Goal: Task Accomplishment & Management: Complete application form

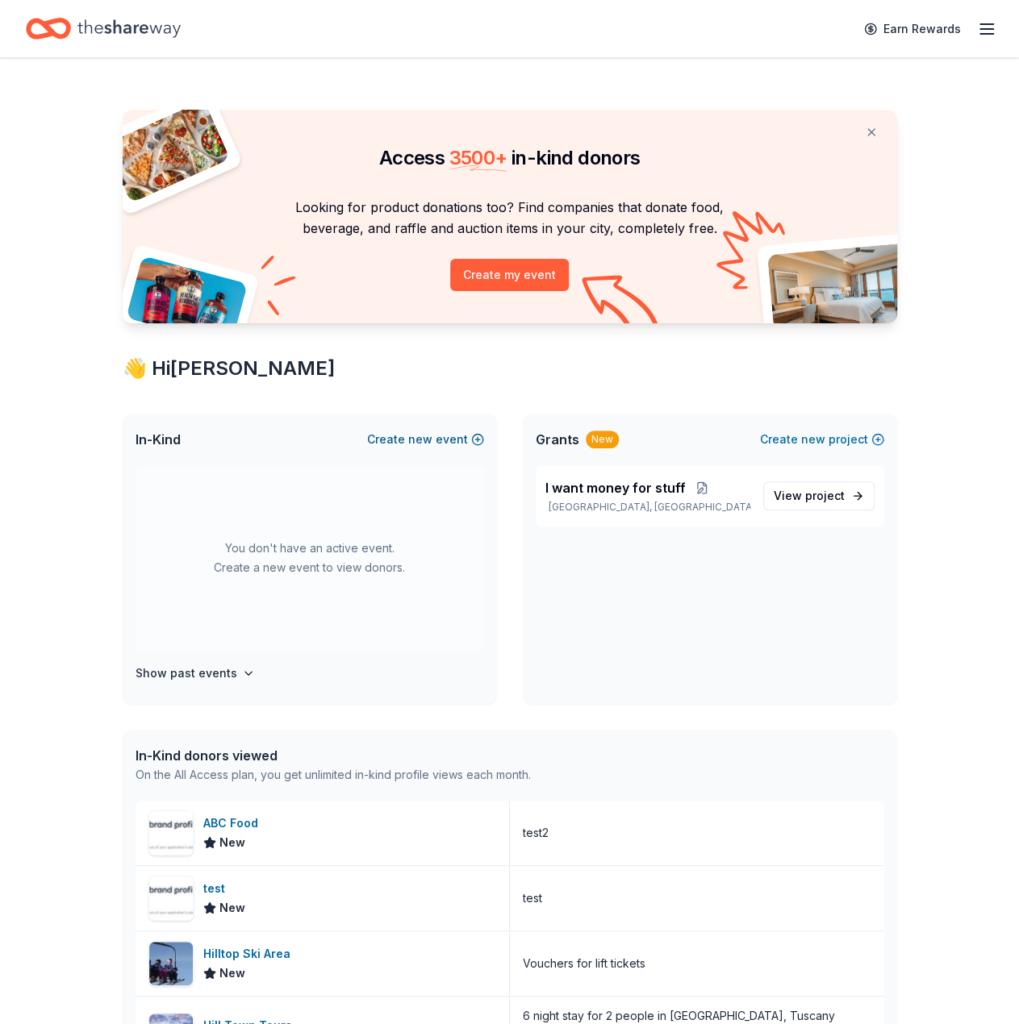
click at [450, 440] on button "Create new event" at bounding box center [425, 439] width 117 height 19
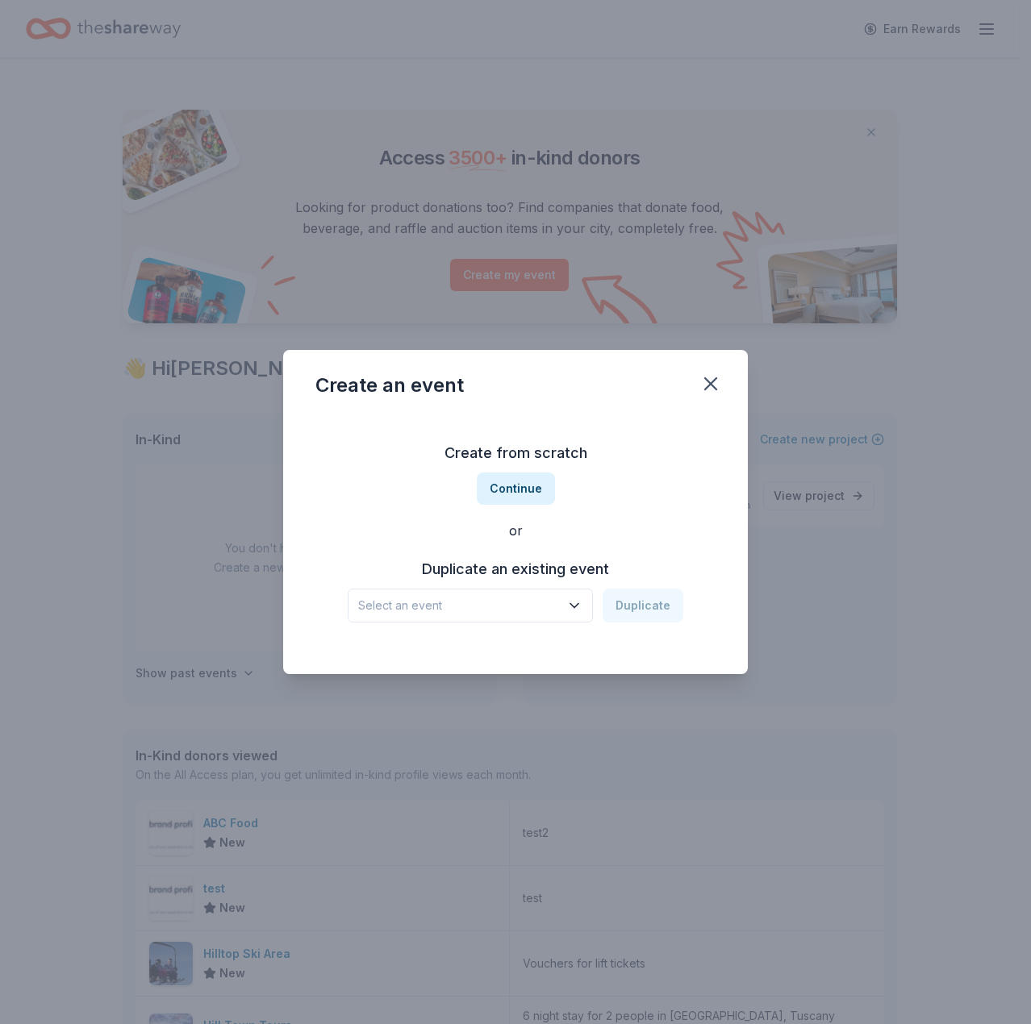
click at [411, 587] on div "Duplicate an existing event Select an event Duplicate" at bounding box center [515, 590] width 400 height 66
click at [414, 595] on button "Select an event" at bounding box center [470, 606] width 245 height 34
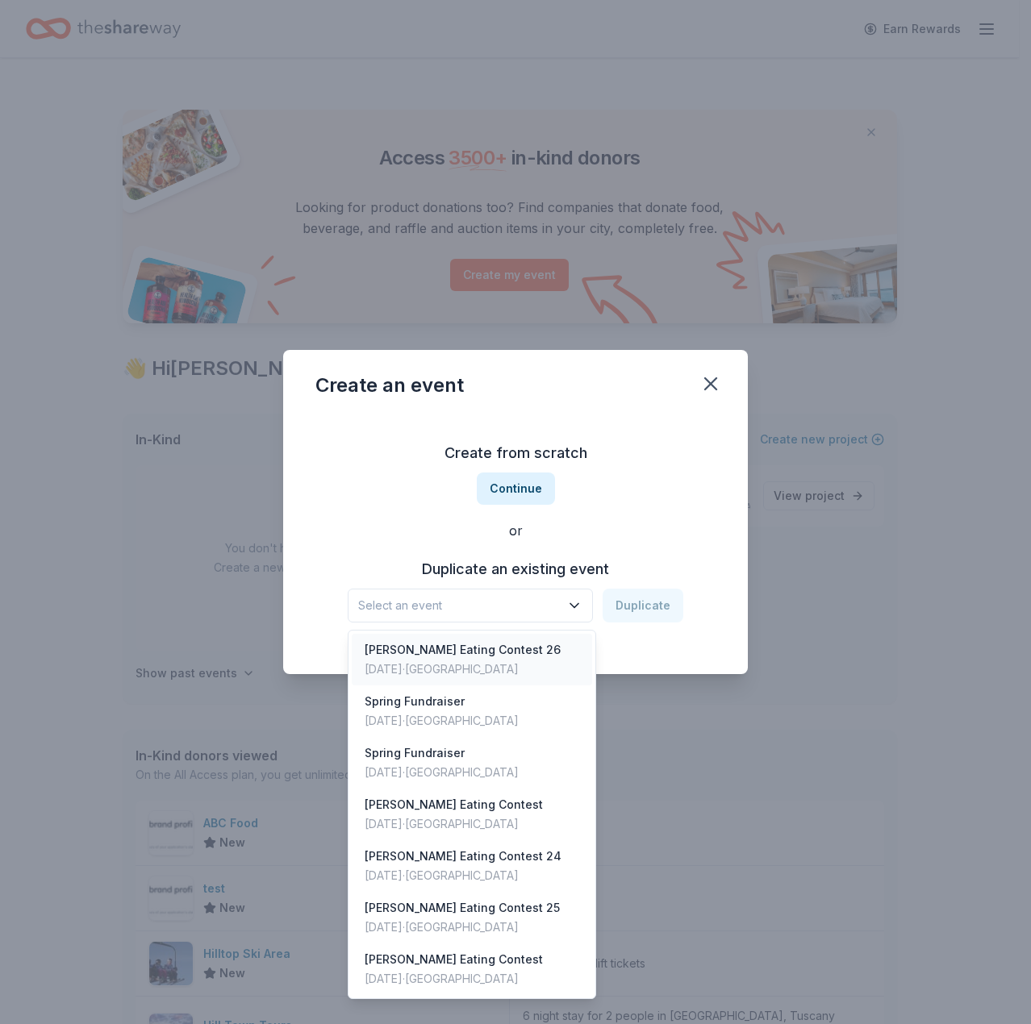
click at [416, 652] on div "Ding Dong Eating Contest 26" at bounding box center [463, 649] width 196 height 19
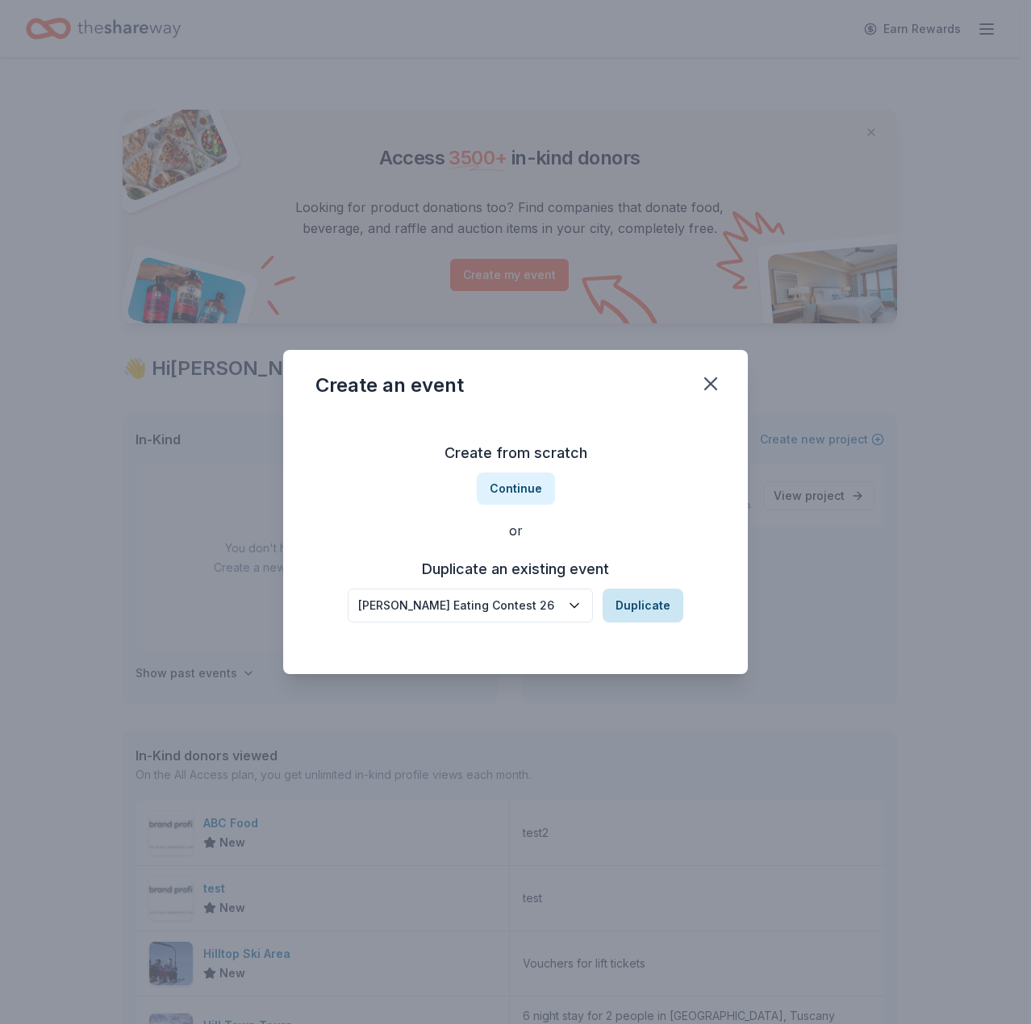
click at [625, 591] on button "Duplicate" at bounding box center [643, 606] width 81 height 34
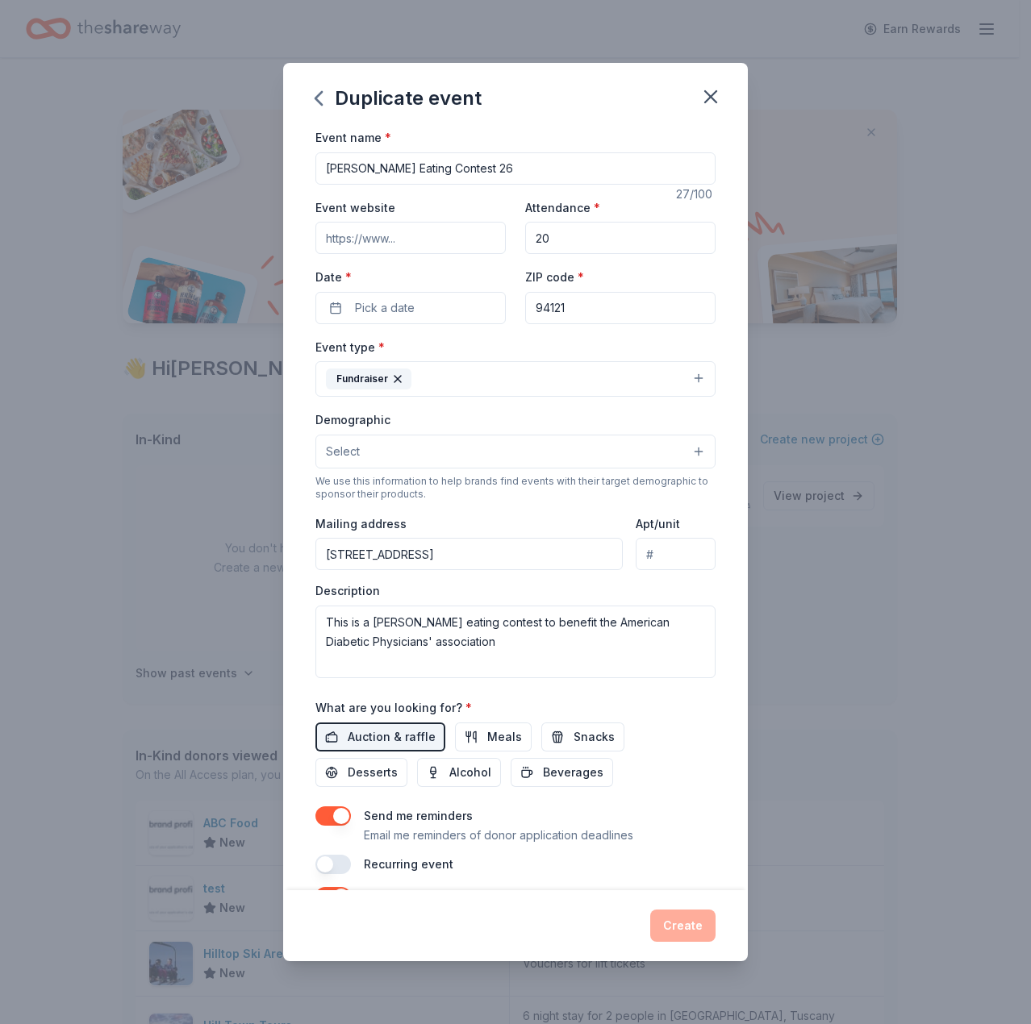
click at [573, 165] on input "Ding Dong Eating Contest 26" at bounding box center [515, 168] width 400 height 32
type input "[PERSON_NAME] Eating Contest 27"
click at [365, 308] on span "Pick a date" at bounding box center [385, 307] width 60 height 19
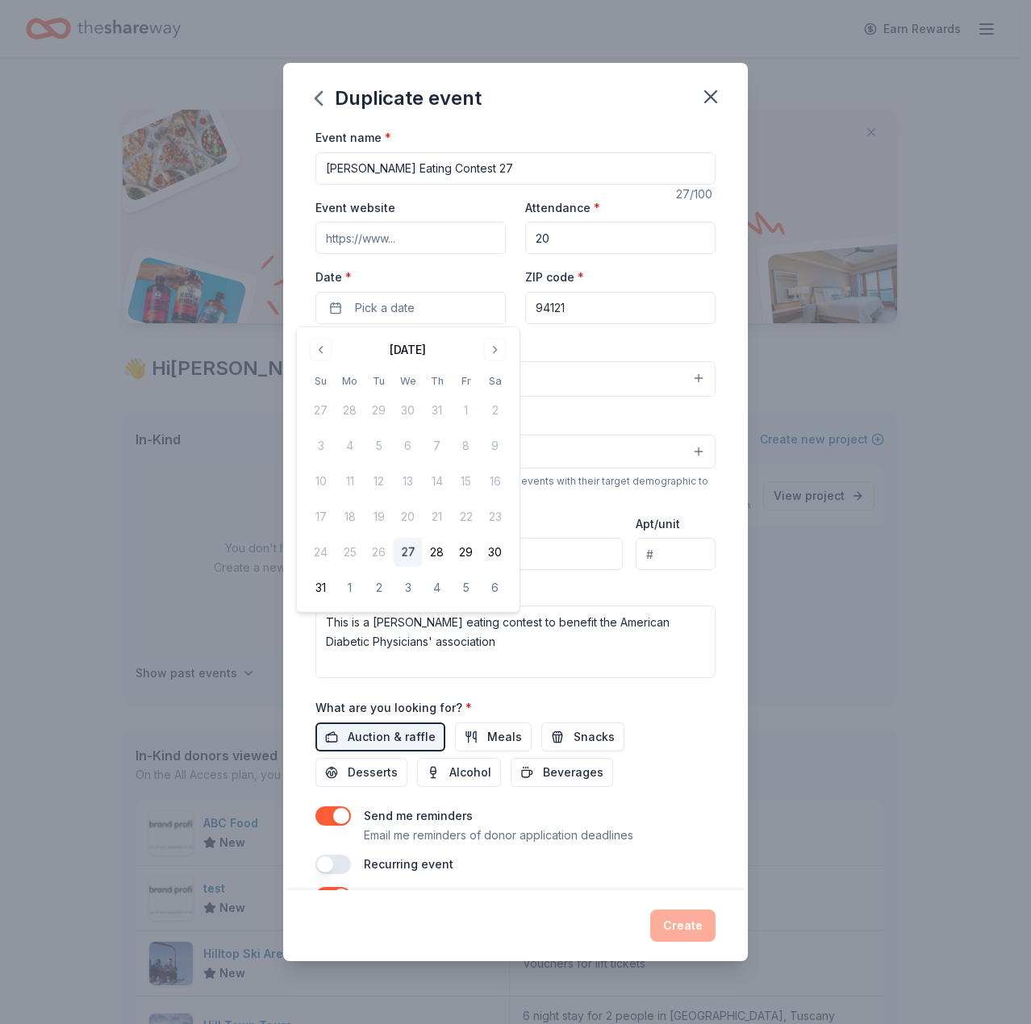
click at [400, 549] on button "27" at bounding box center [408, 552] width 29 height 29
click at [698, 946] on div "Create" at bounding box center [515, 925] width 465 height 71
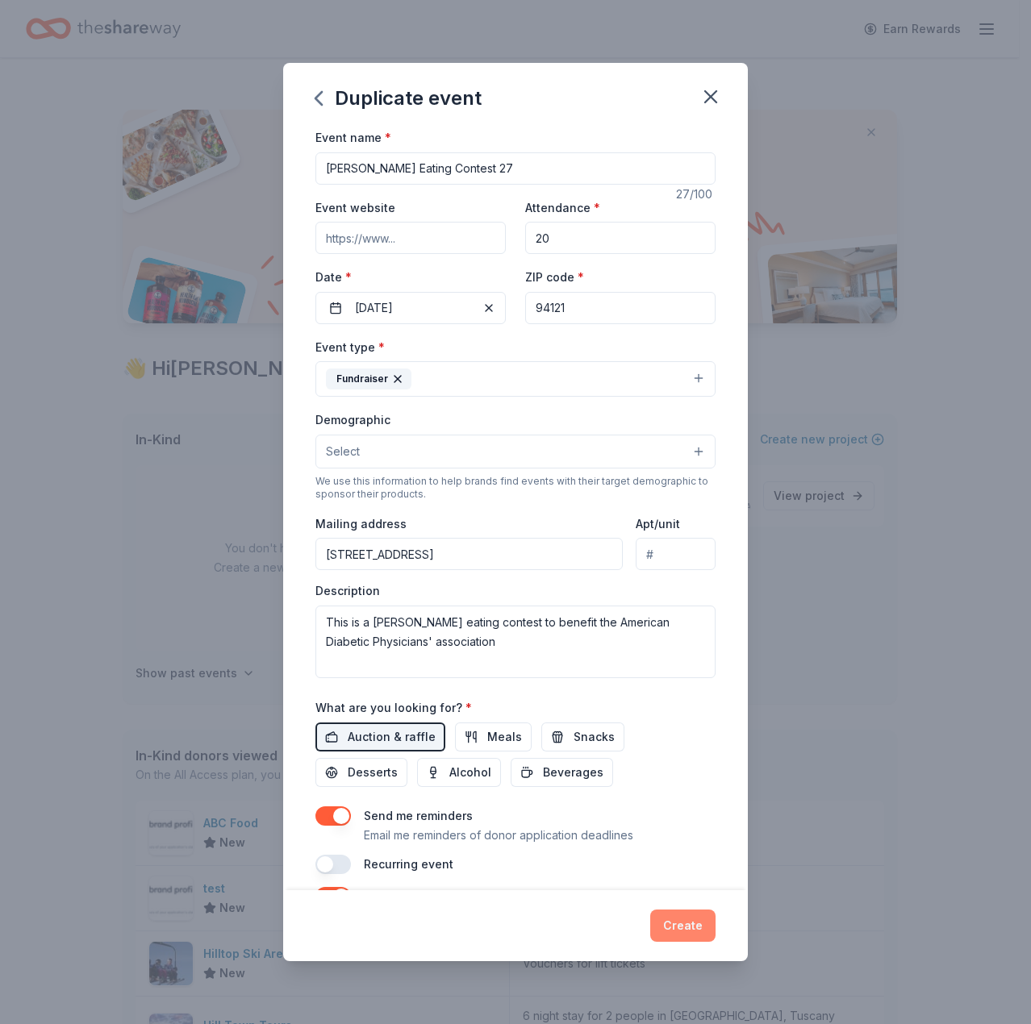
click at [689, 924] on button "Create" at bounding box center [682, 926] width 65 height 32
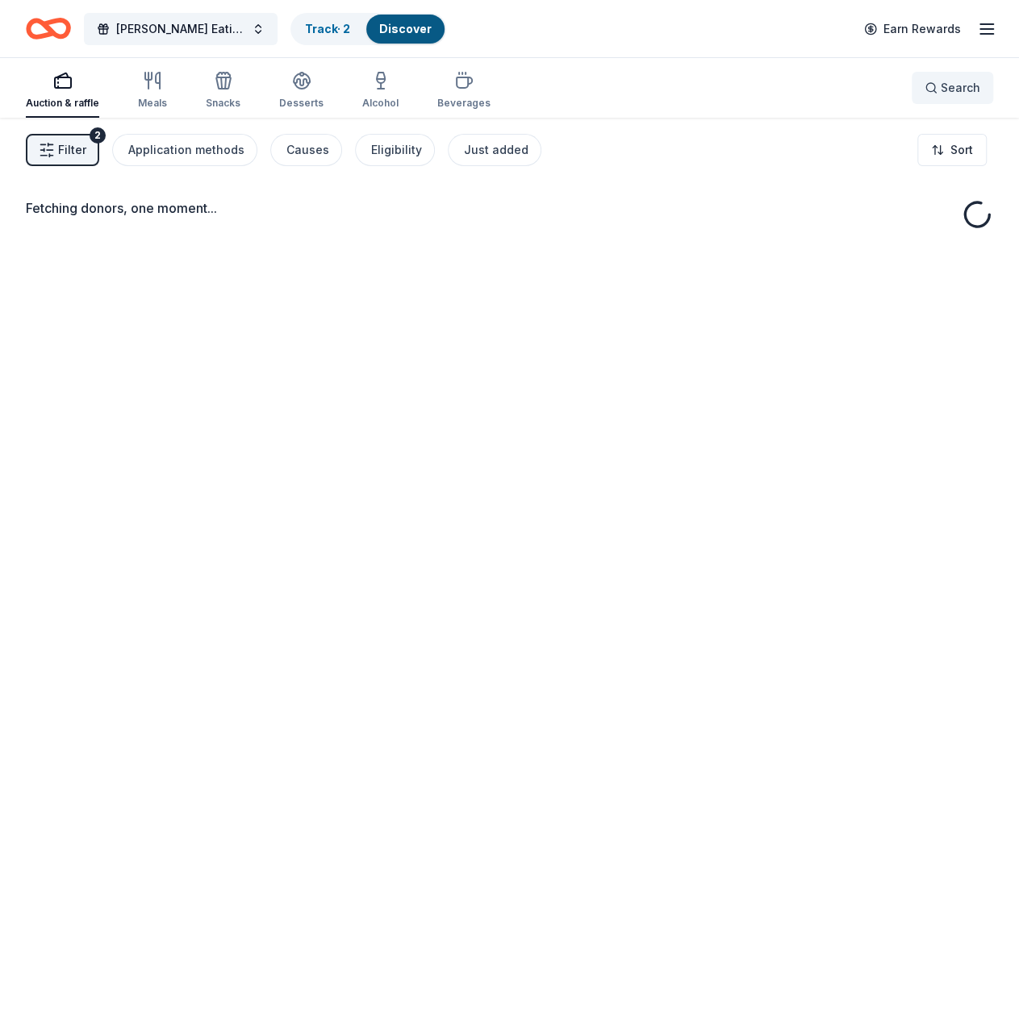
click at [980, 86] on button "Search" at bounding box center [951, 88] width 81 height 32
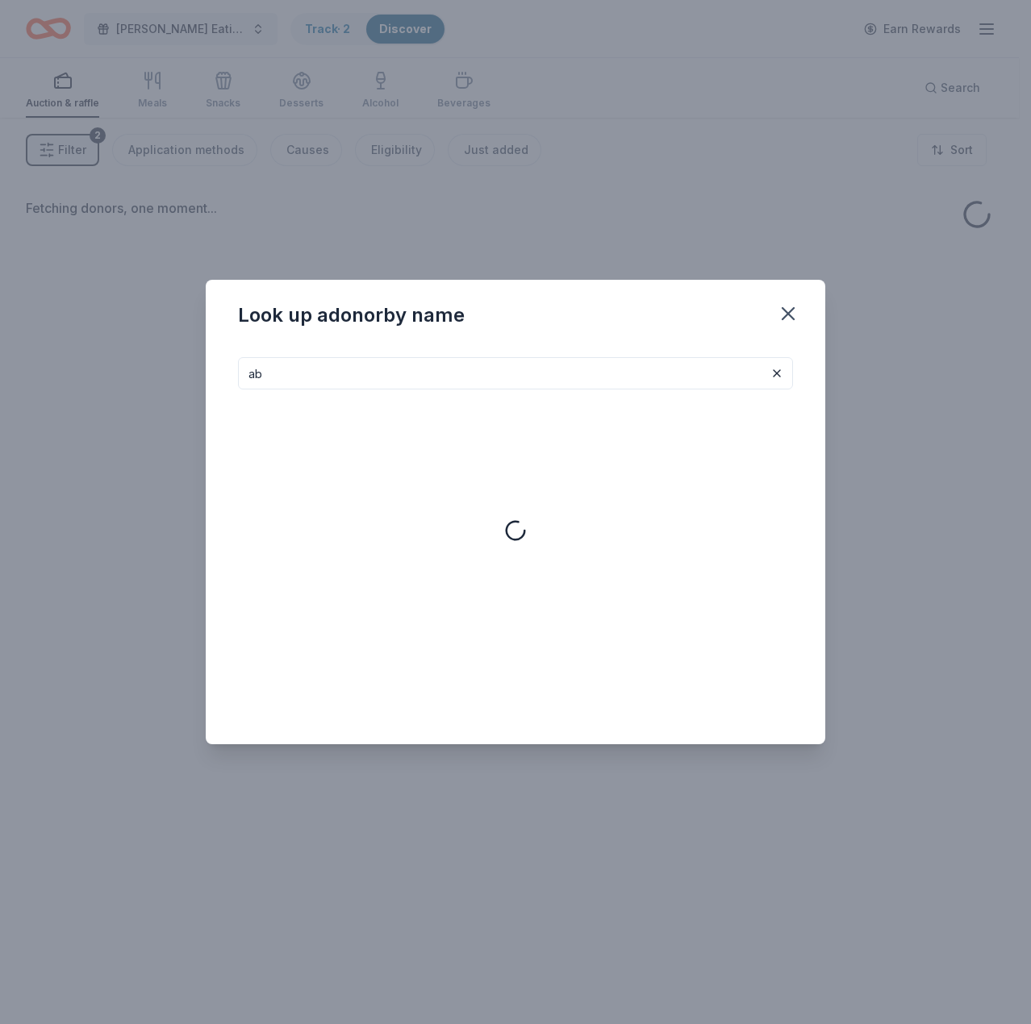
type input "abc"
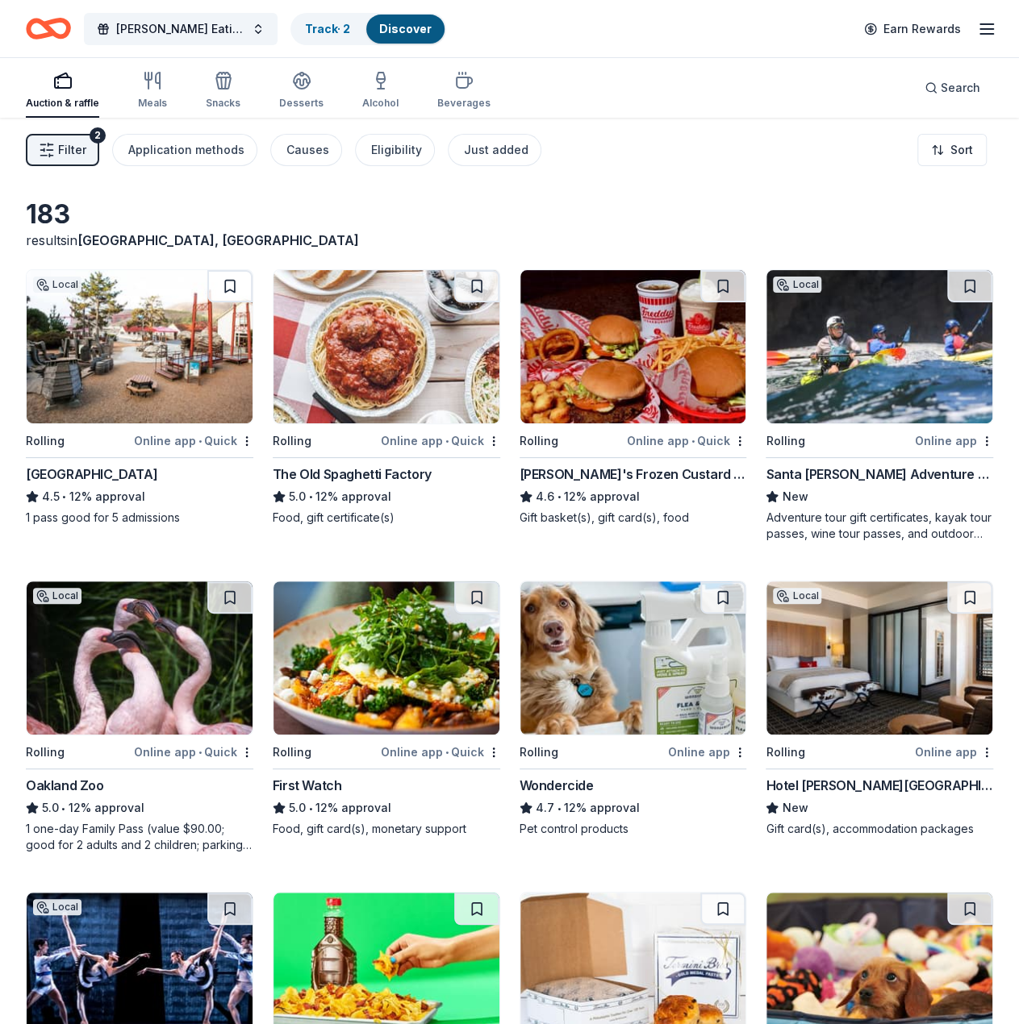
click at [911, 72] on button "Search" at bounding box center [951, 88] width 81 height 32
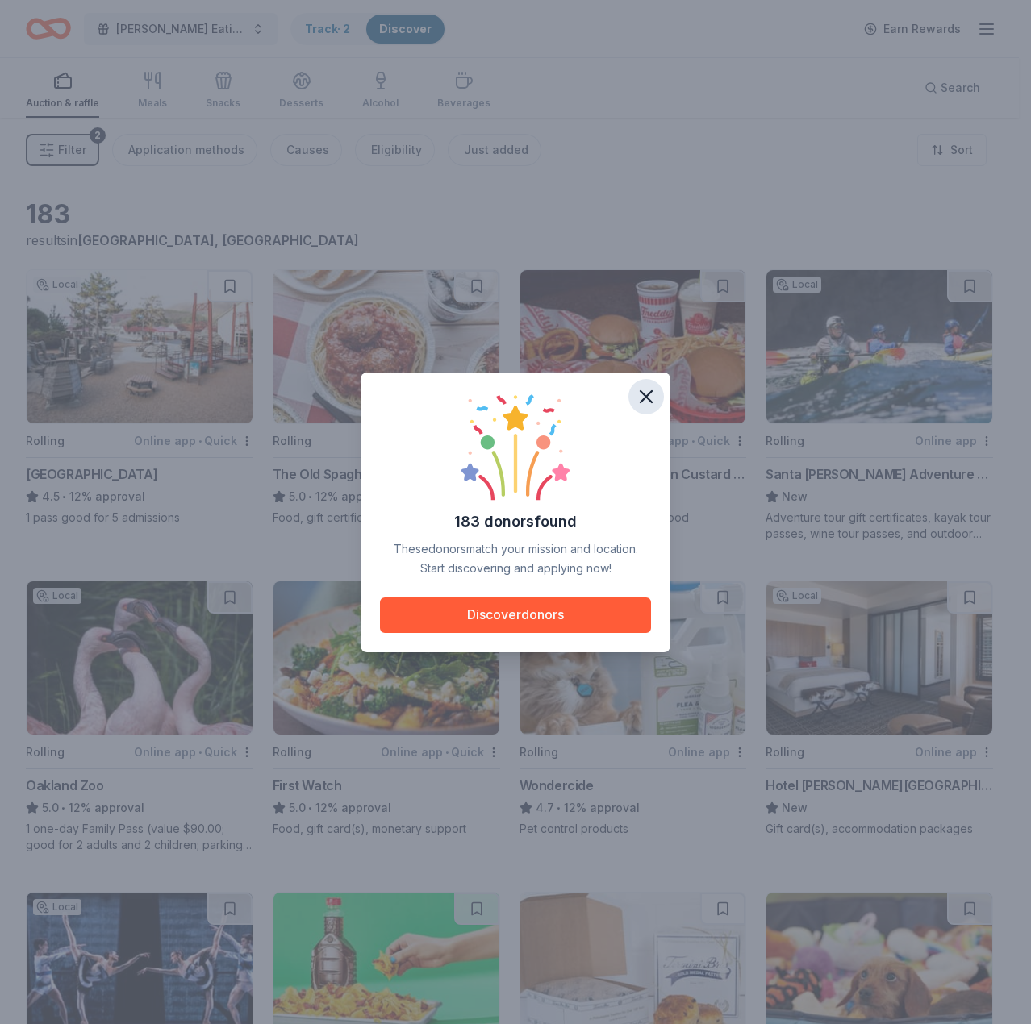
click at [647, 394] on icon "button" at bounding box center [645, 396] width 11 height 11
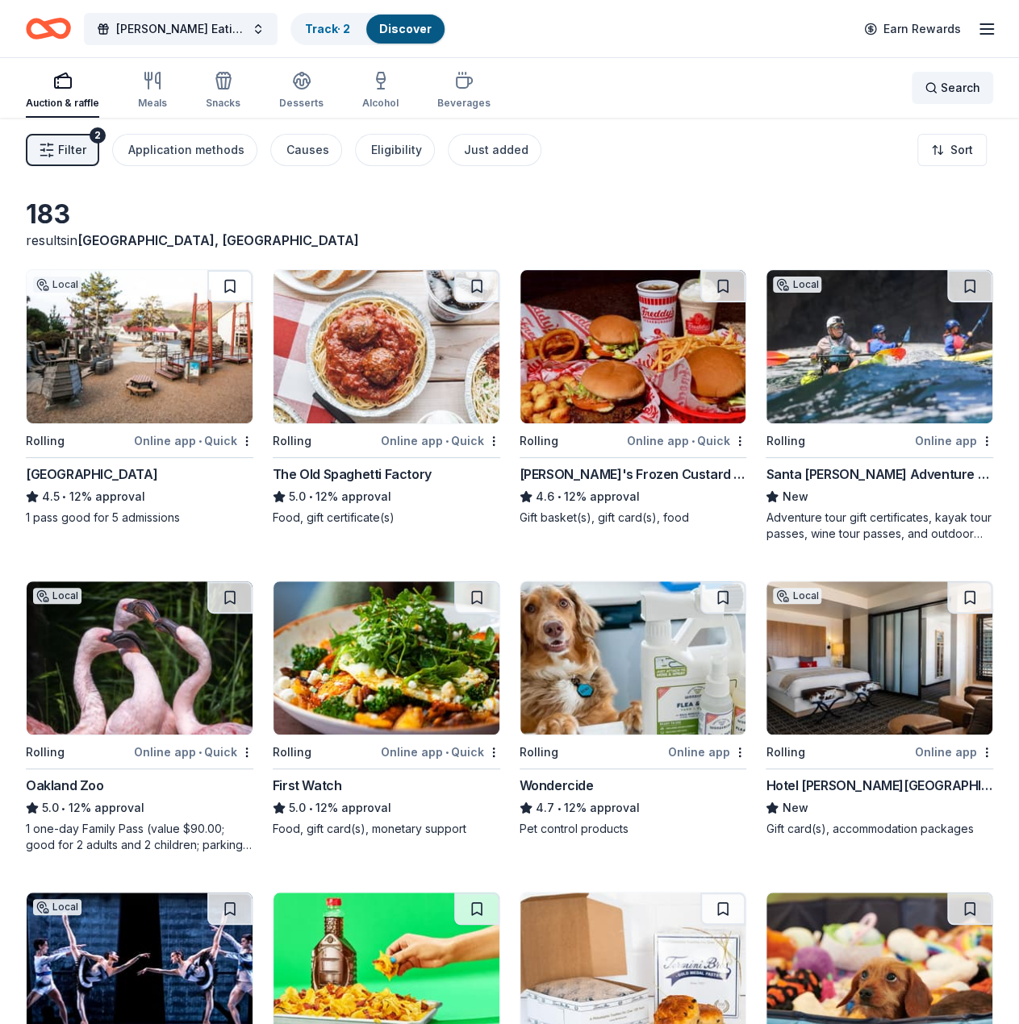
click at [940, 94] on div "Search" at bounding box center [952, 87] width 56 height 19
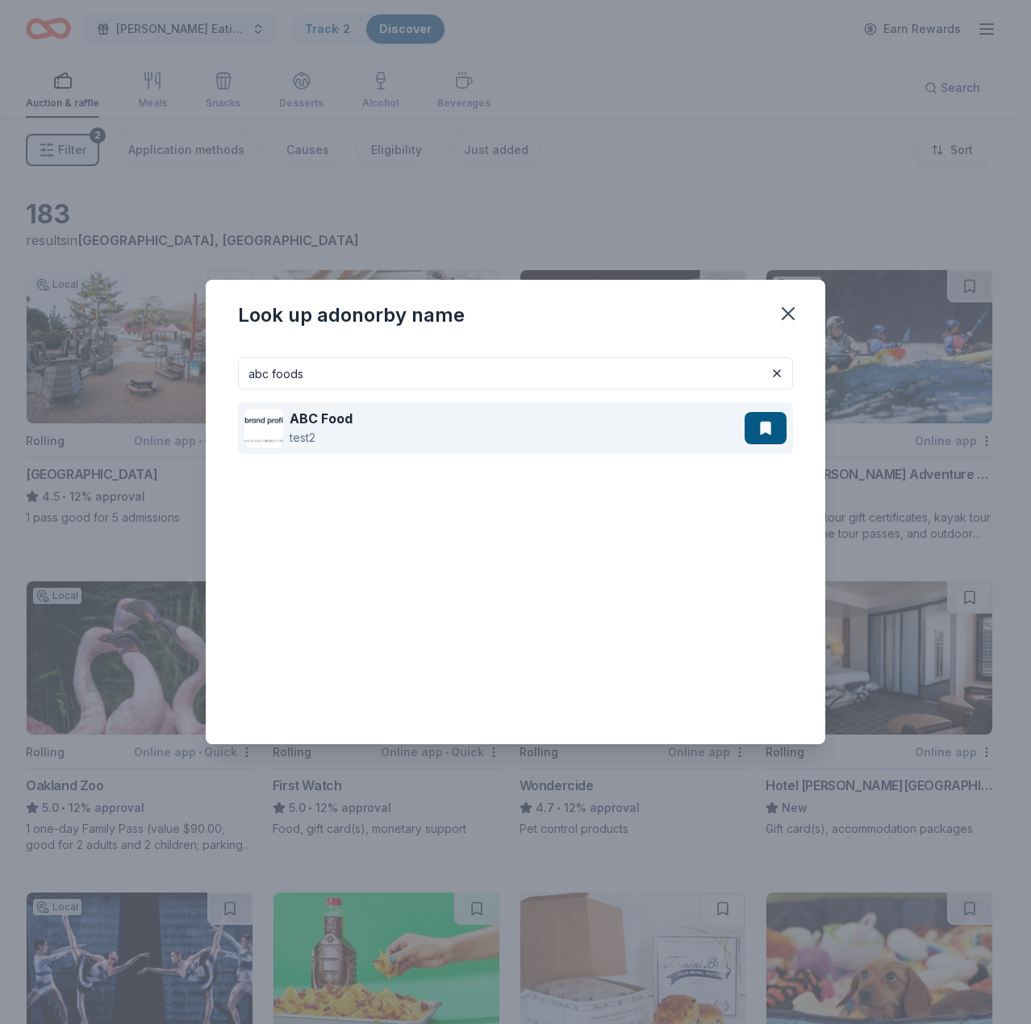
type input "abc foods"
click at [498, 424] on div "ABC Food test2" at bounding box center [494, 428] width 500 height 52
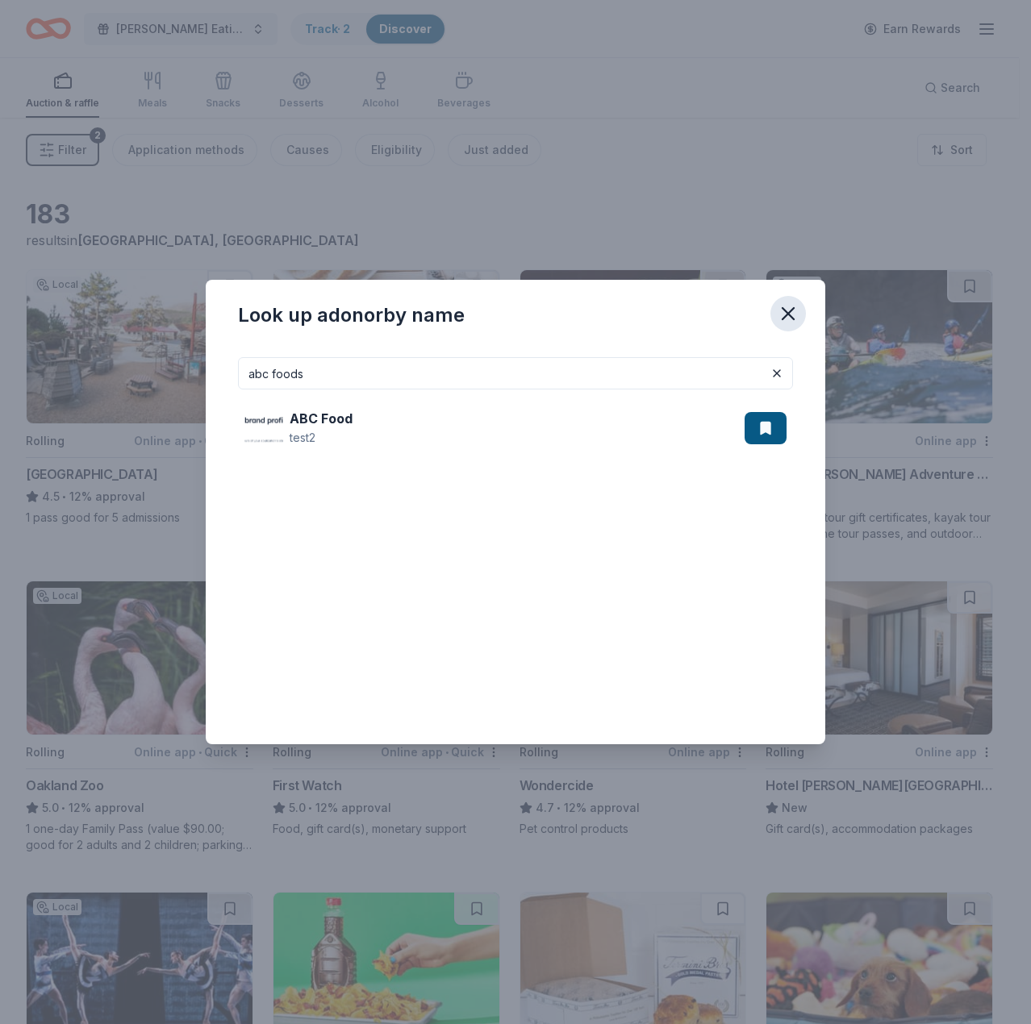
click at [785, 311] on icon "button" at bounding box center [788, 313] width 23 height 23
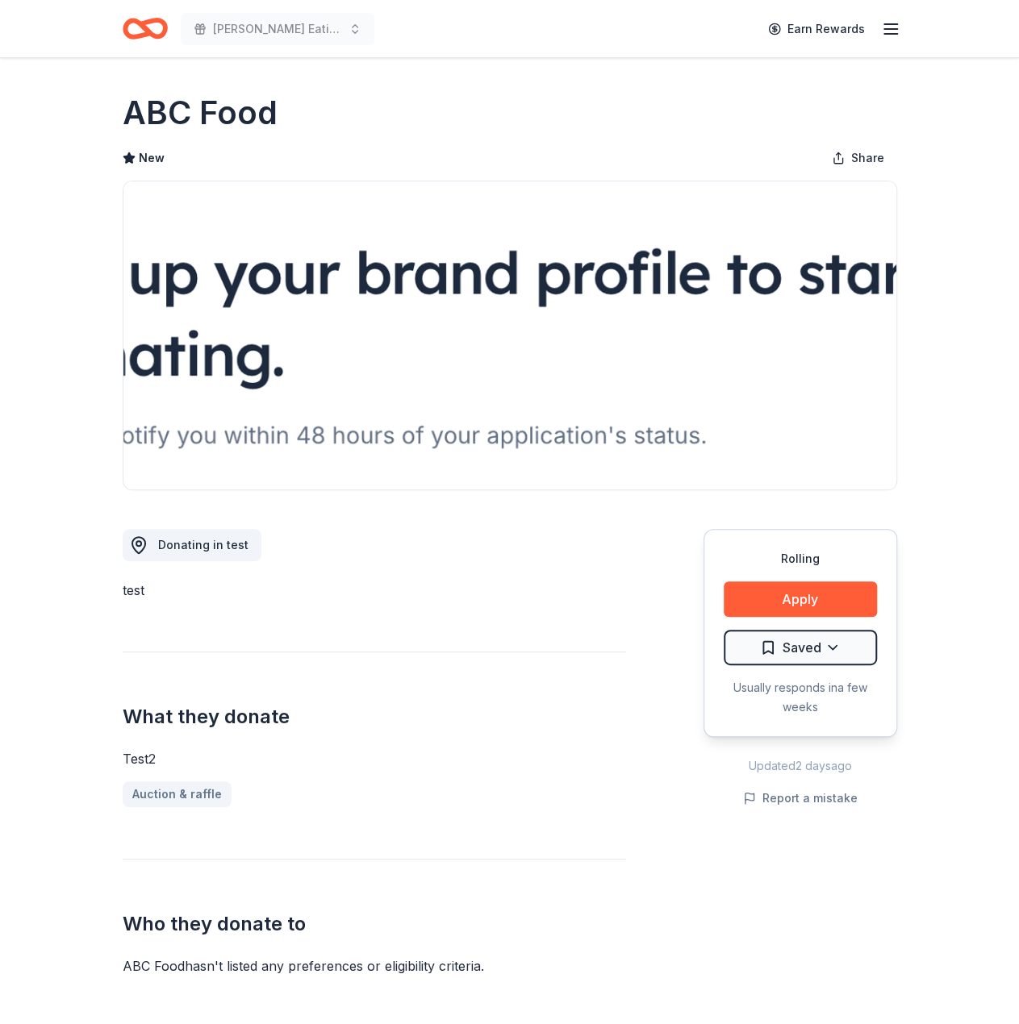
drag, startPoint x: 508, startPoint y: 180, endPoint x: 615, endPoint y: 394, distance: 239.9
click at [508, 181] on div at bounding box center [510, 336] width 774 height 310
click at [781, 596] on button "Apply" at bounding box center [800, 599] width 153 height 35
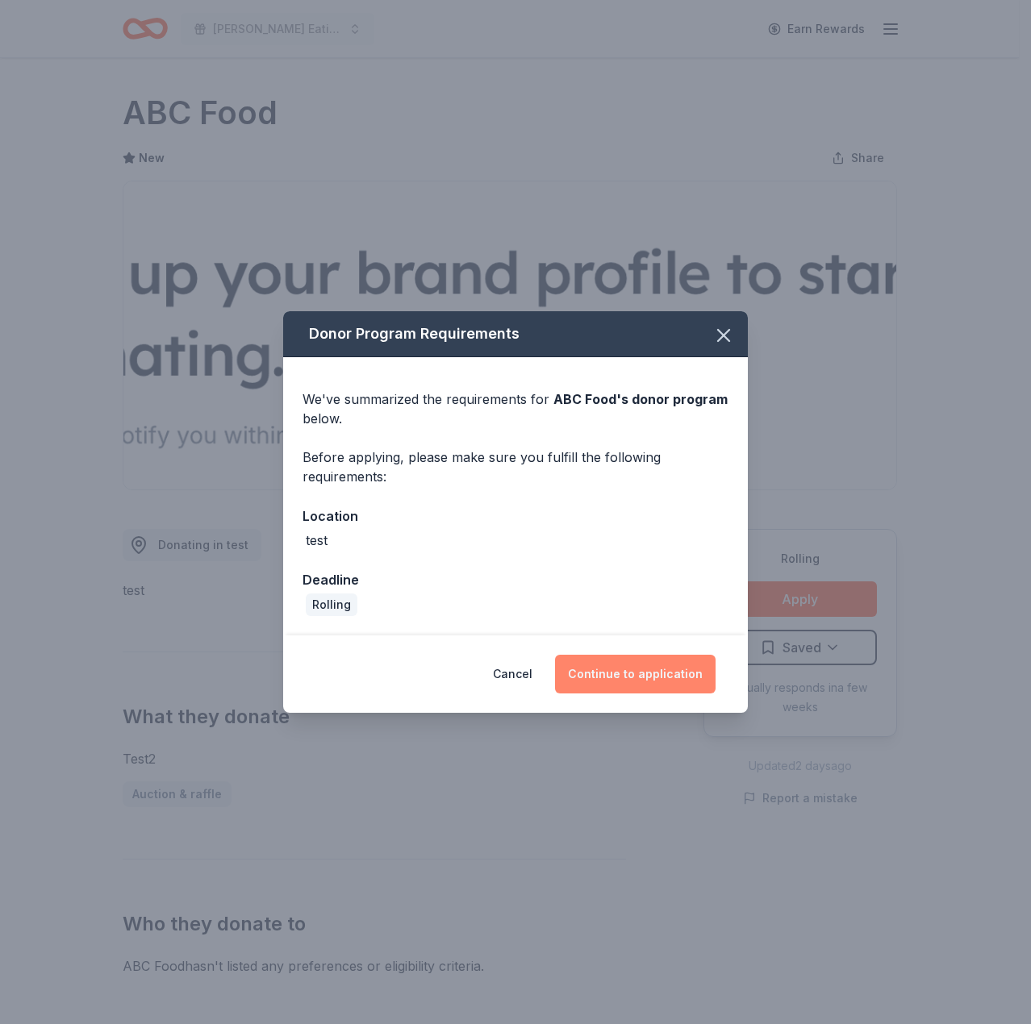
click at [629, 659] on button "Continue to application" at bounding box center [635, 674] width 161 height 39
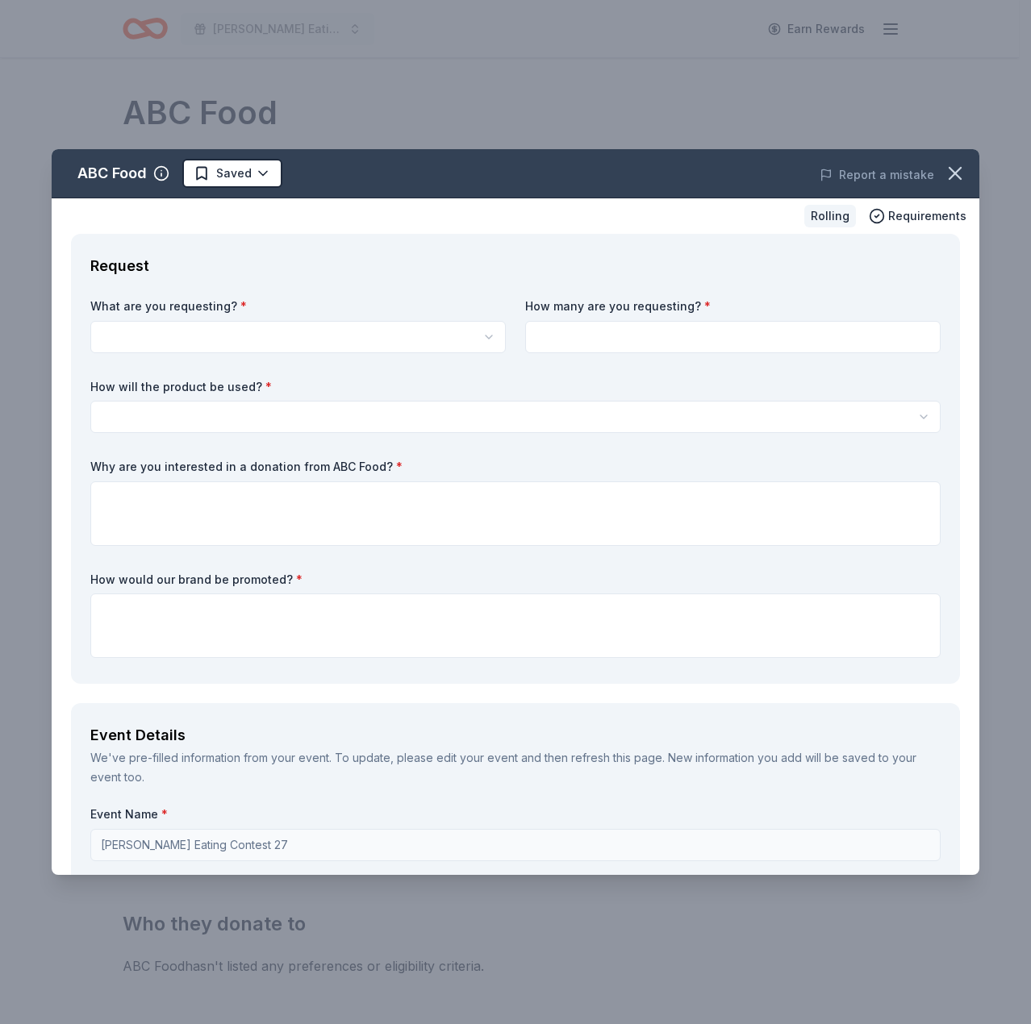
click at [544, 328] on input at bounding box center [732, 337] width 415 height 32
type input "2"
click at [394, 340] on html "[PERSON_NAME] Eating Contest 27 Earn Rewards Rolling Share ABC Food New Share D…" at bounding box center [515, 512] width 1031 height 1024
select select "test2"
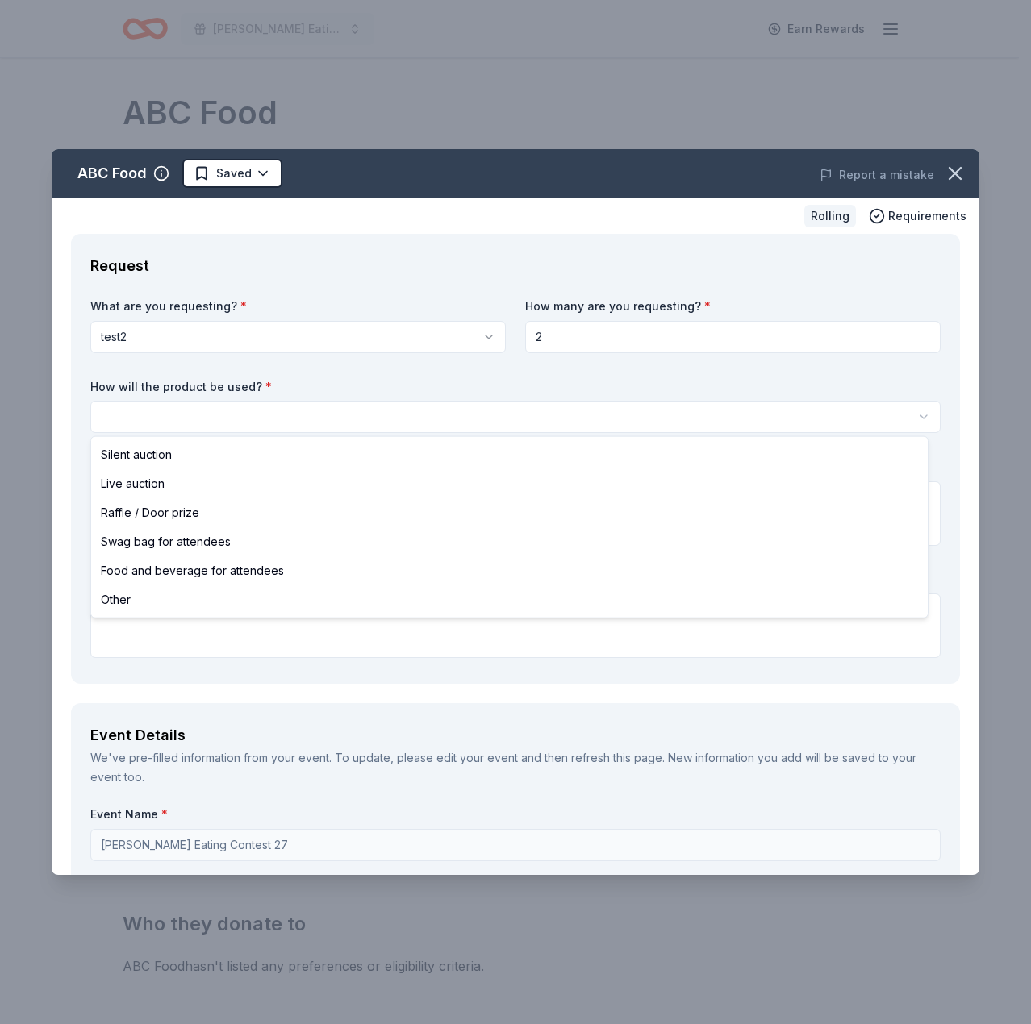
click at [347, 423] on html "[PERSON_NAME] Eating Contest 27 Earn Rewards Rolling Share ABC Food New Share D…" at bounding box center [515, 512] width 1031 height 1024
select select "liveAuction"
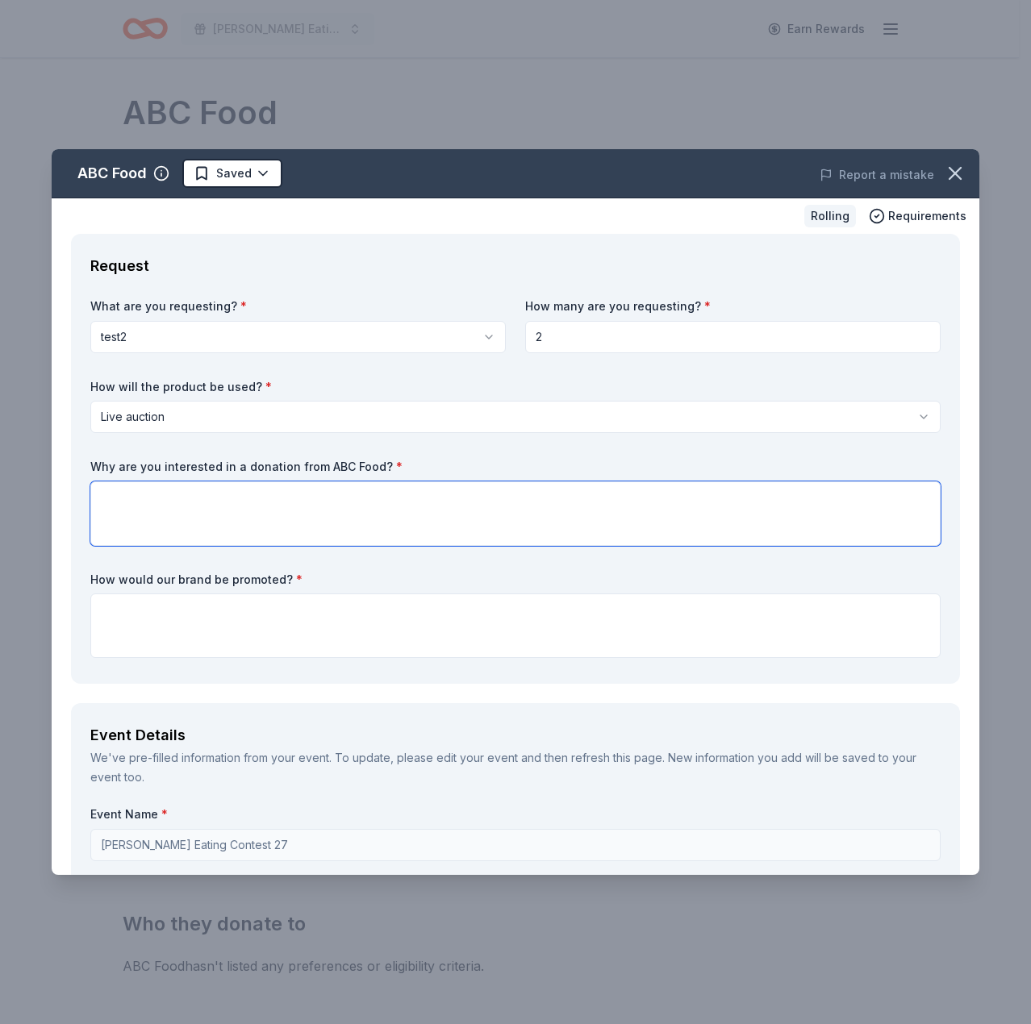
click at [315, 503] on textarea at bounding box center [515, 514] width 850 height 65
type textarea "becaue"
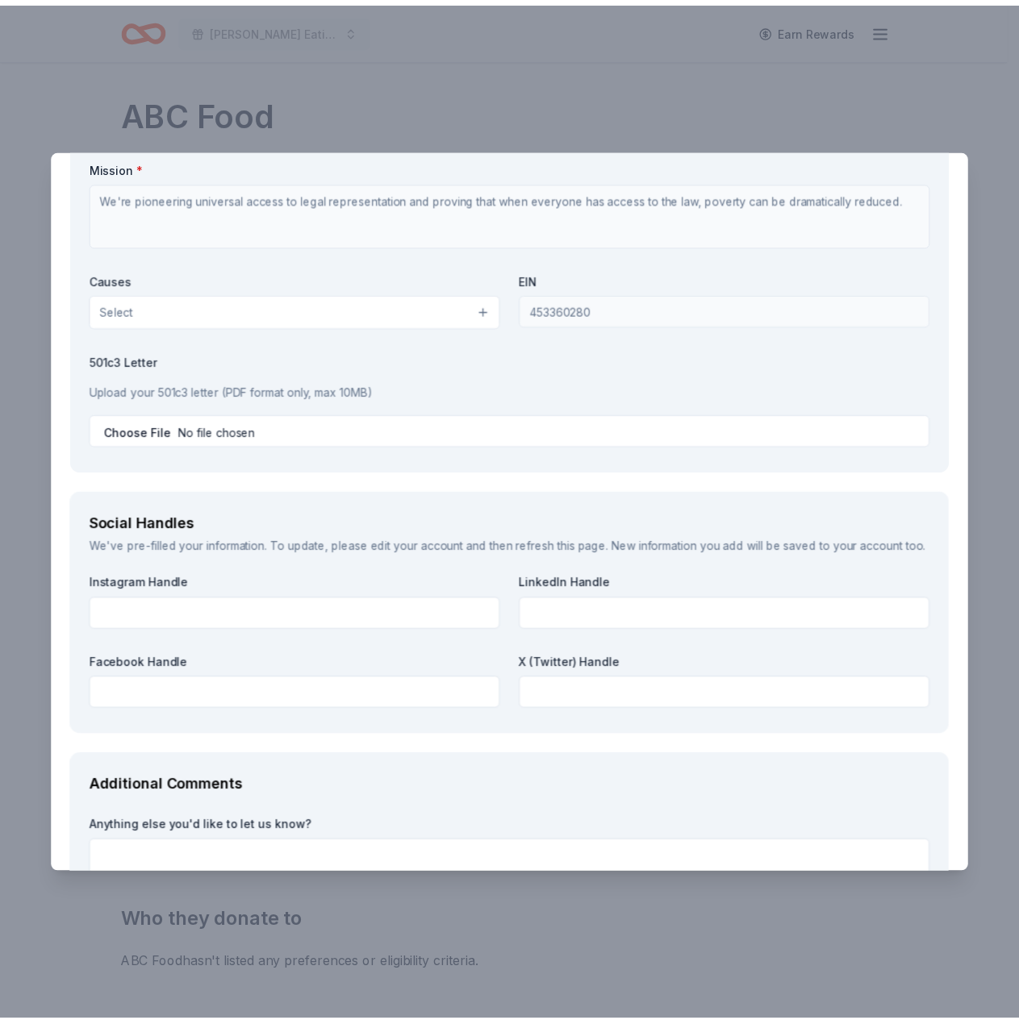
scroll to position [1730, 0]
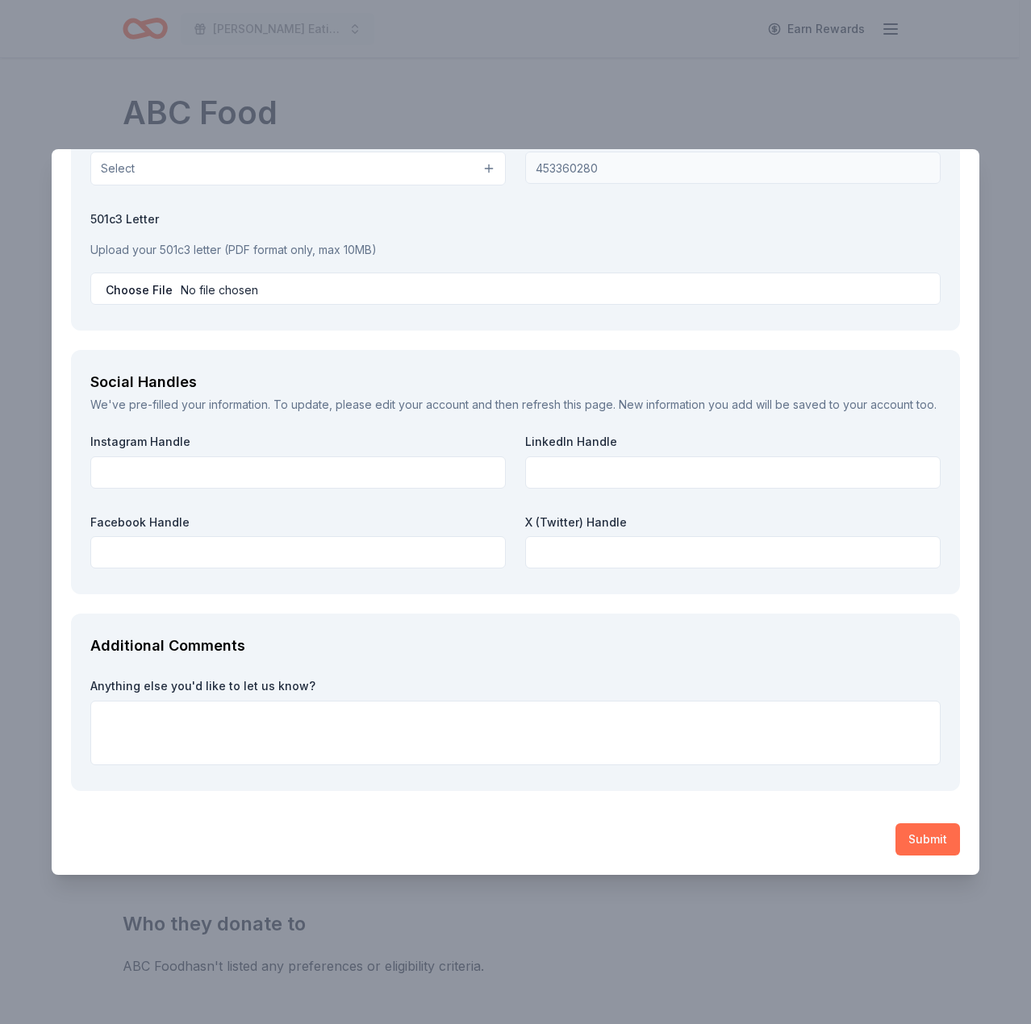
type textarea "because"
click at [915, 838] on button "Submit" at bounding box center [927, 840] width 65 height 32
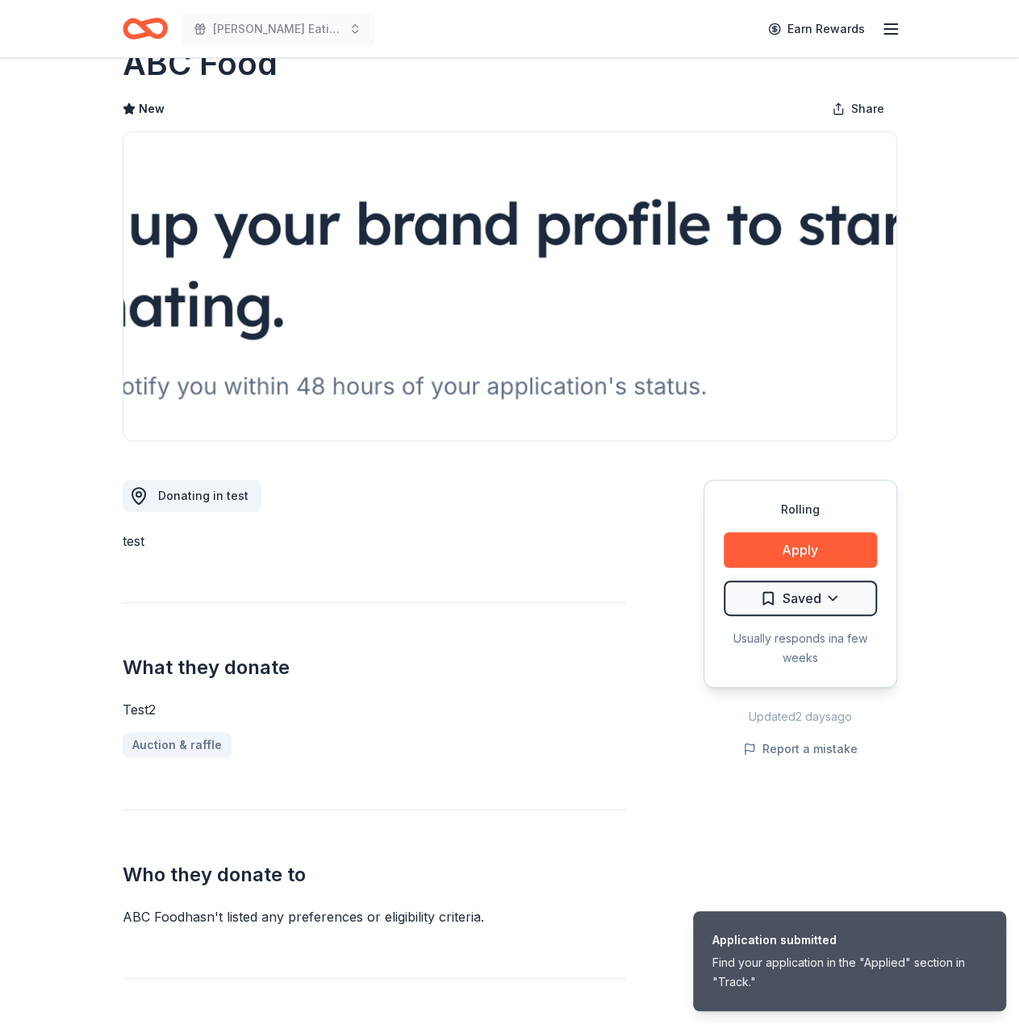
scroll to position [0, 0]
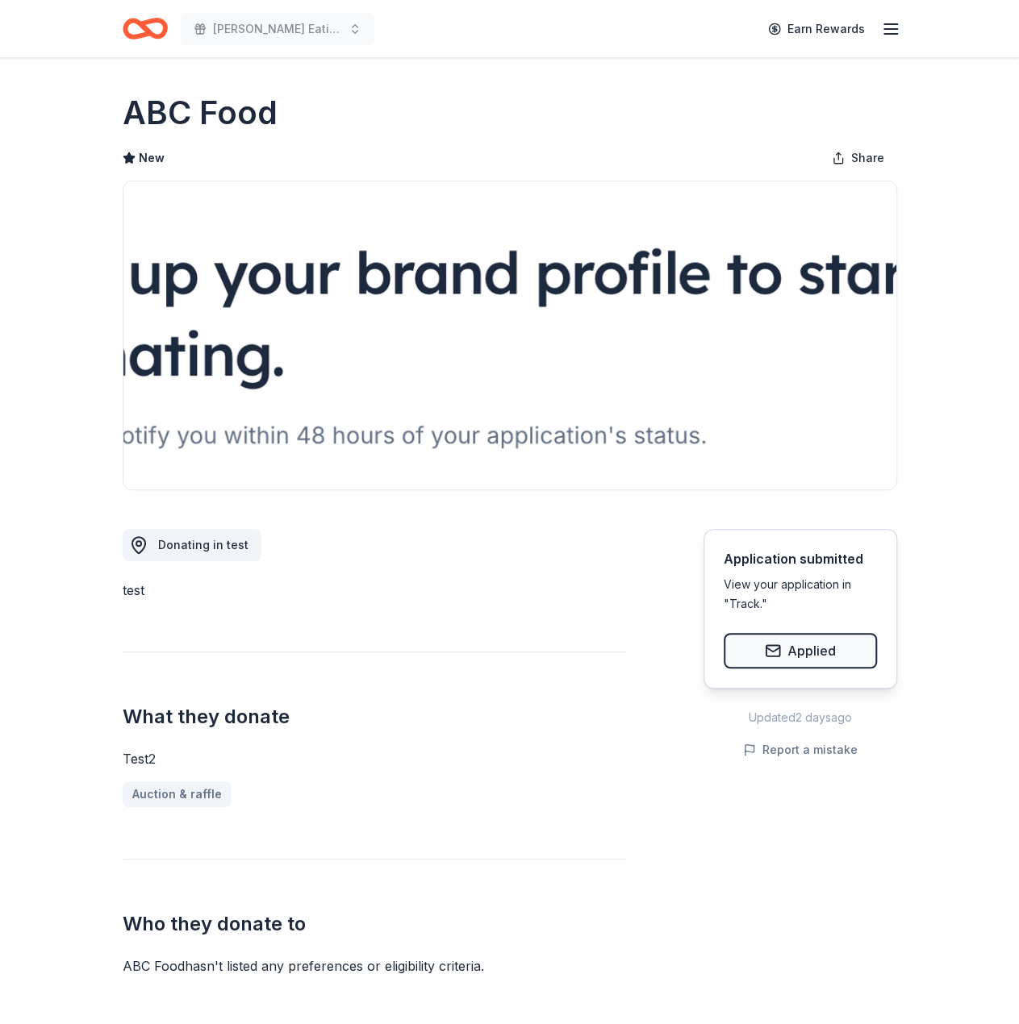
drag, startPoint x: 458, startPoint y: 340, endPoint x: 91, endPoint y: 173, distance: 403.2
click at [458, 340] on img at bounding box center [509, 335] width 773 height 308
